Goal: Browse casually: Explore the website without a specific task or goal

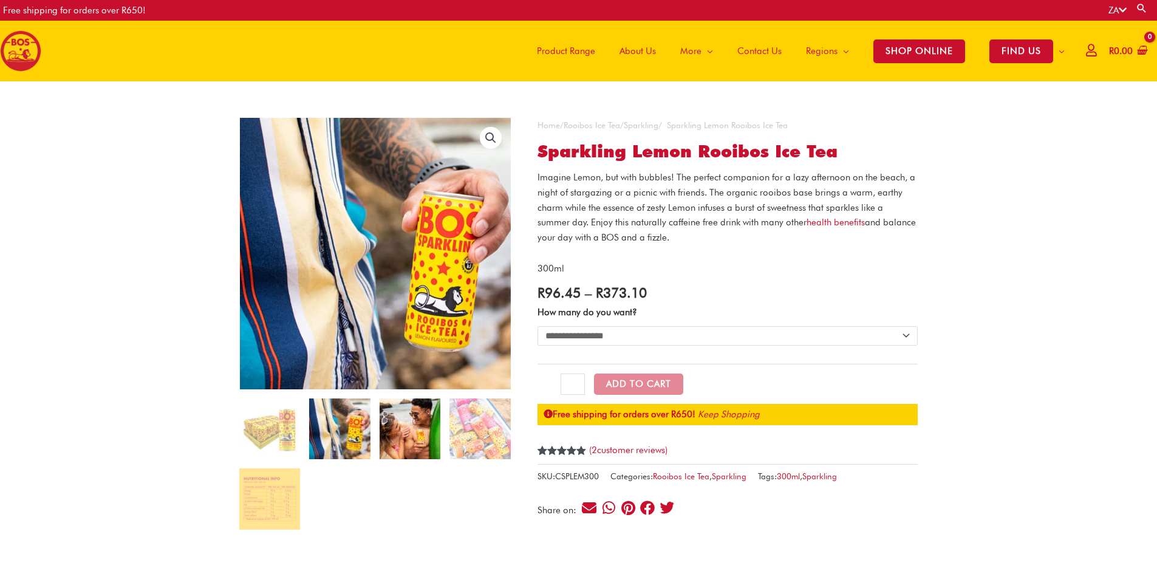
click at [417, 423] on img at bounding box center [409, 428] width 61 height 61
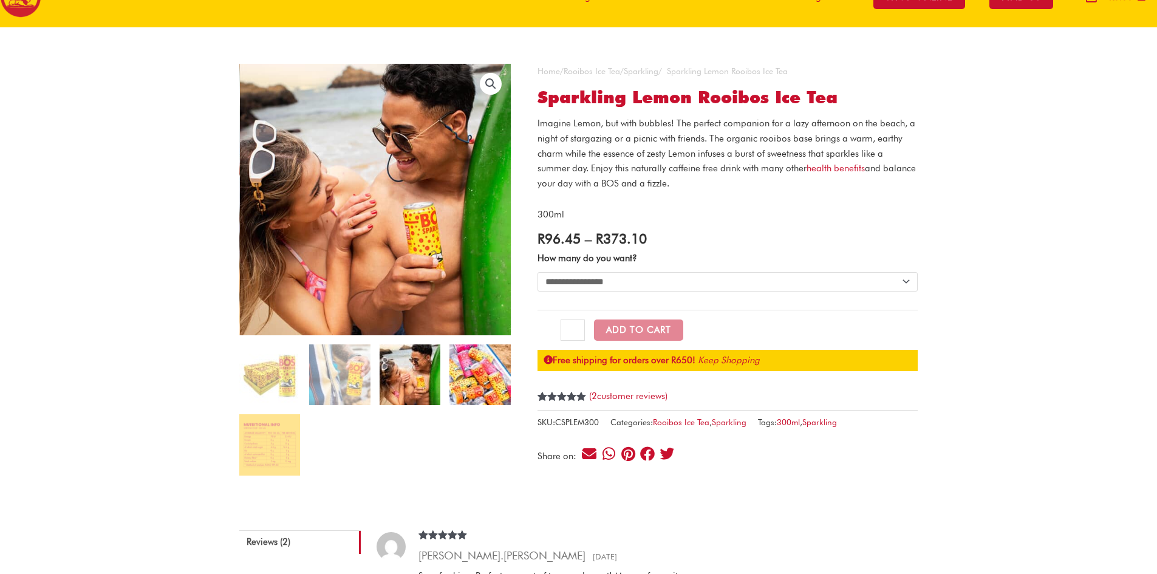
scroll to position [81, 0]
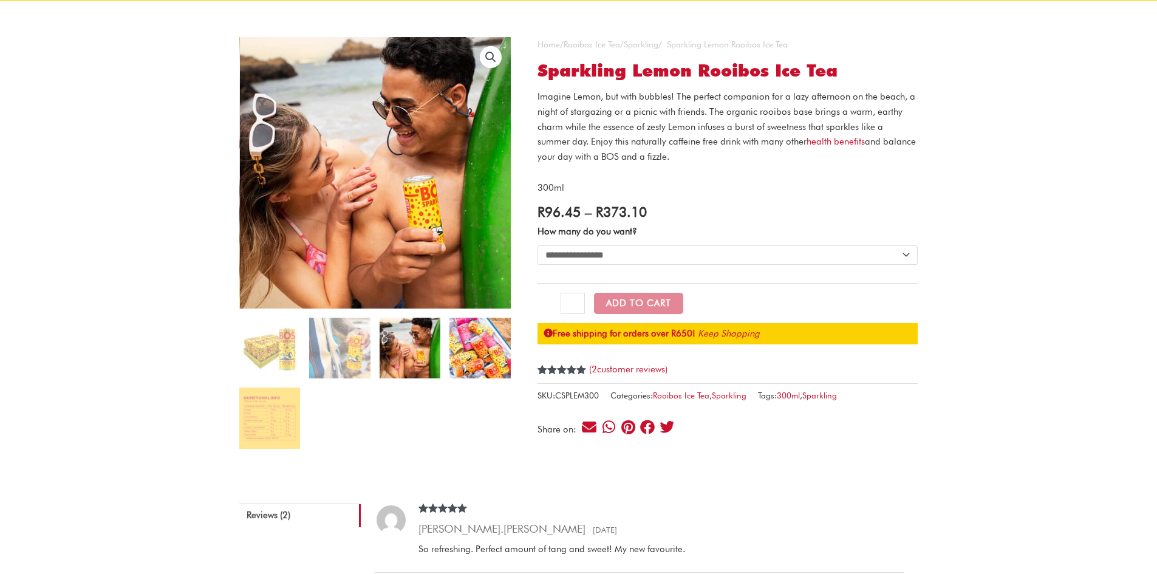
click at [485, 366] on img at bounding box center [479, 348] width 61 height 61
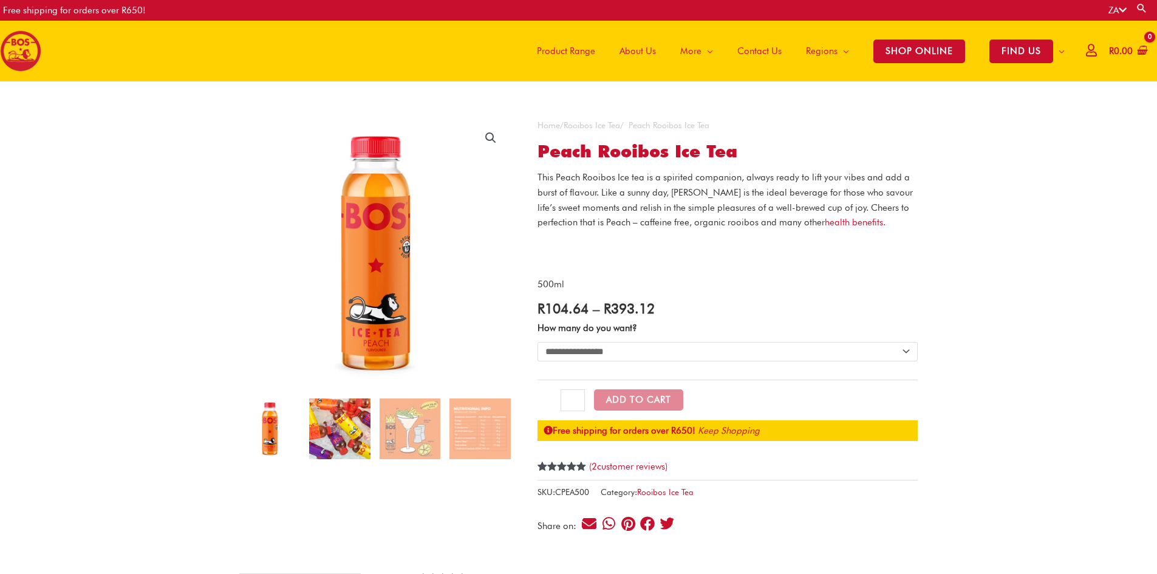
click at [347, 442] on img at bounding box center [339, 428] width 61 height 61
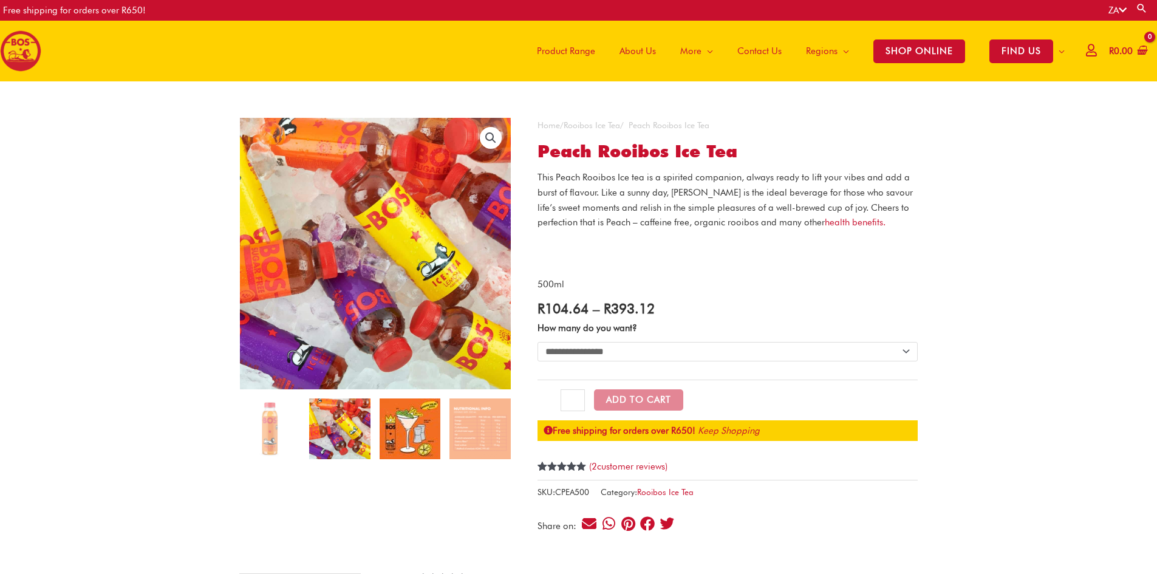
click at [427, 435] on img at bounding box center [409, 428] width 61 height 61
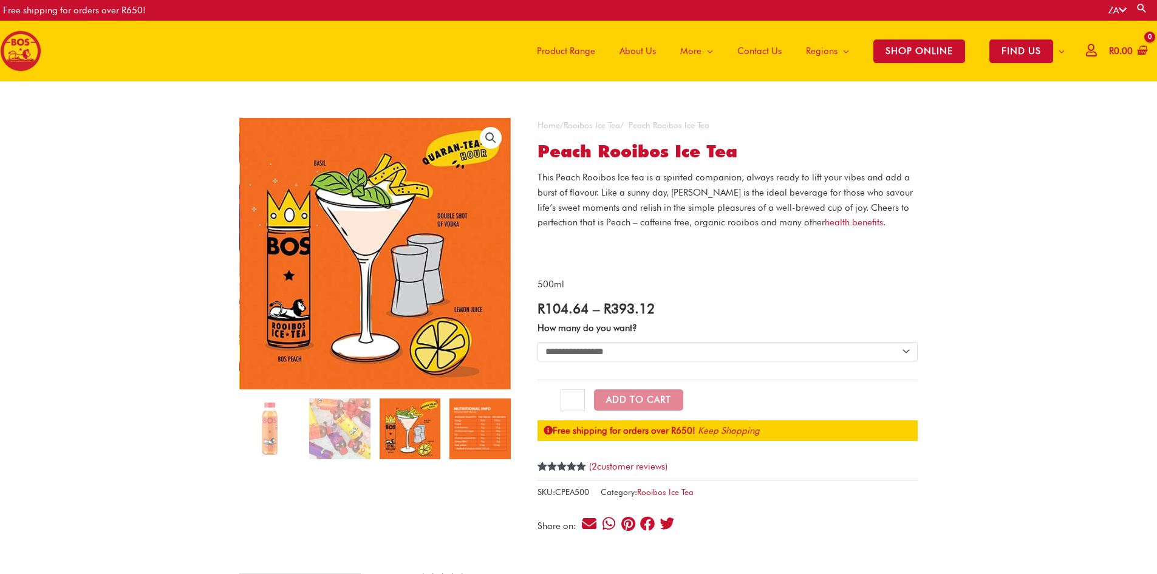
click at [454, 434] on img at bounding box center [479, 428] width 61 height 61
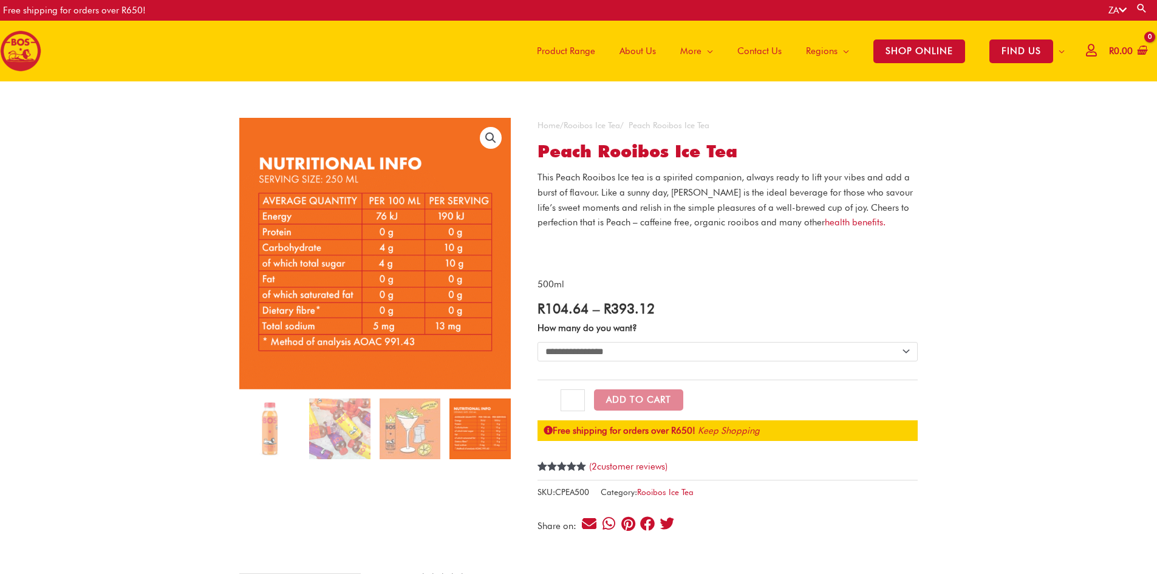
click at [305, 434] on ol at bounding box center [374, 433] width 271 height 70
click at [322, 435] on img at bounding box center [339, 428] width 61 height 61
